Goal: Task Accomplishment & Management: Manage account settings

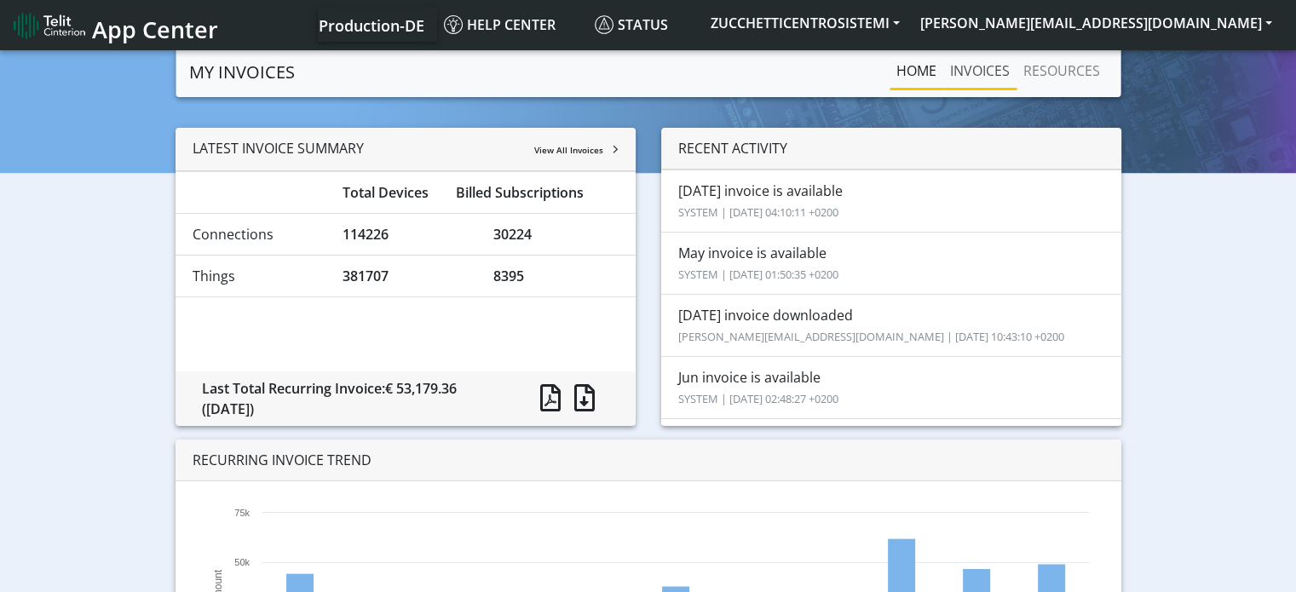
click at [974, 71] on link "INVOICES" at bounding box center [979, 71] width 73 height 34
